Goal: Information Seeking & Learning: Learn about a topic

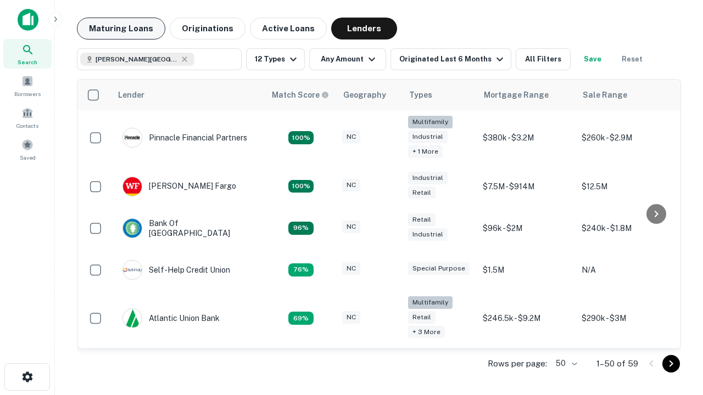
click at [121, 29] on button "Maturing Loans" at bounding box center [121, 29] width 88 height 22
